Goal: Navigation & Orientation: Find specific page/section

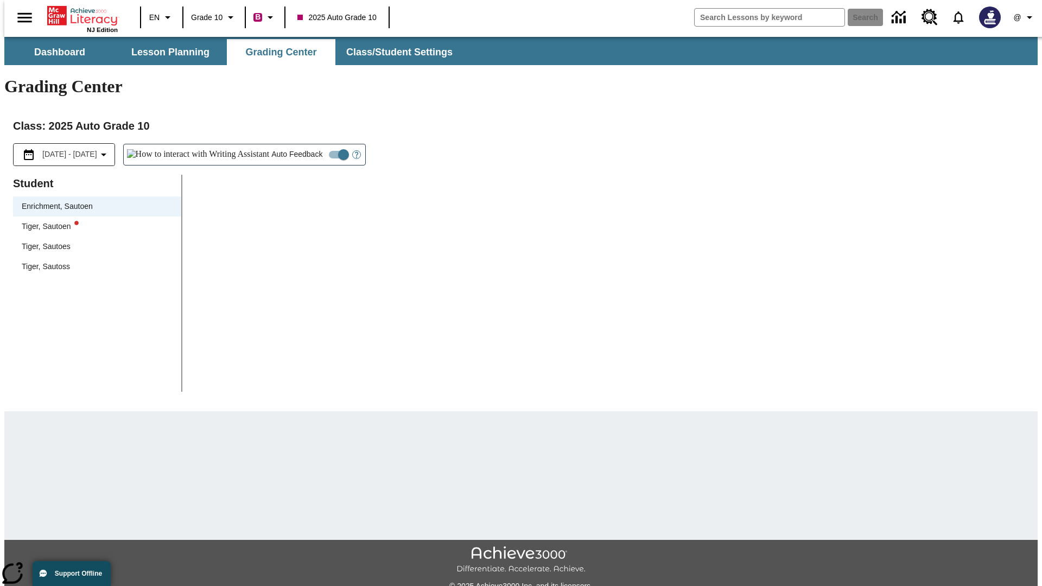
click at [93, 221] on div "Tiger, Sautoen" at bounding box center [97, 226] width 151 height 11
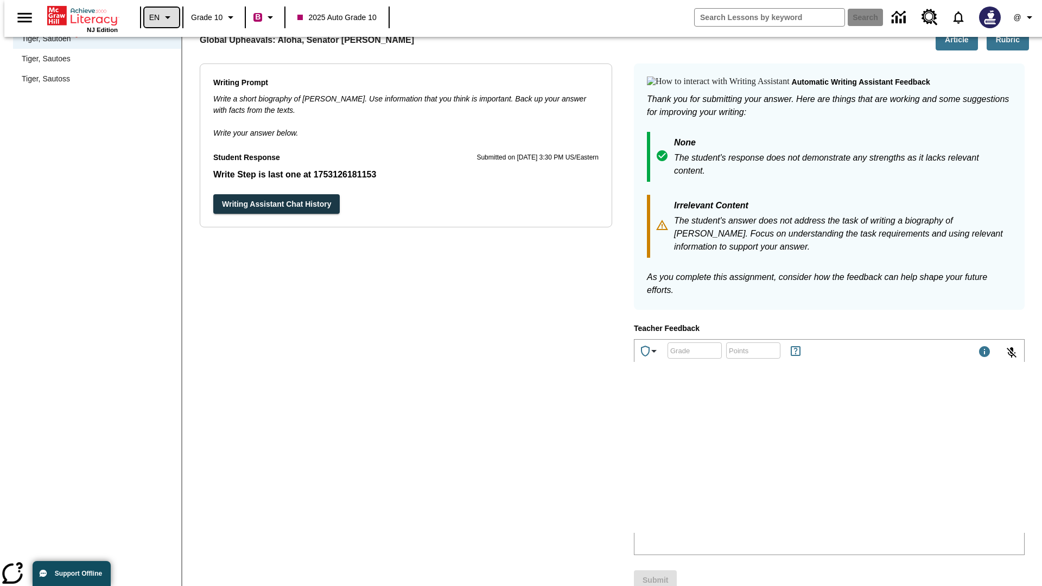
click at [161, 17] on icon "Language: EN, Select a language" at bounding box center [167, 17] width 13 height 13
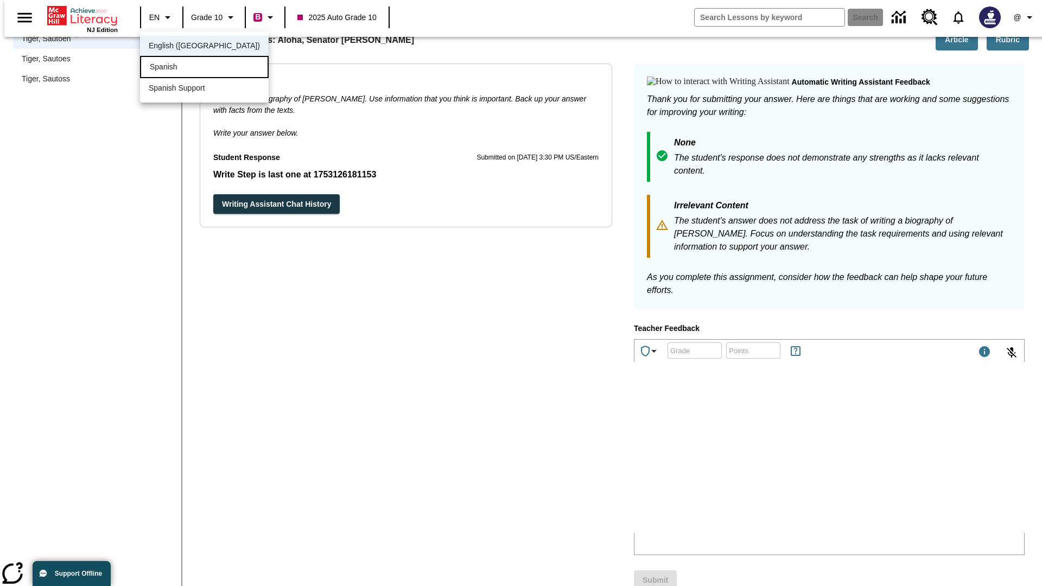
click at [181, 68] on div "Spanish" at bounding box center [204, 67] width 129 height 22
